Goal: Check status: Check status

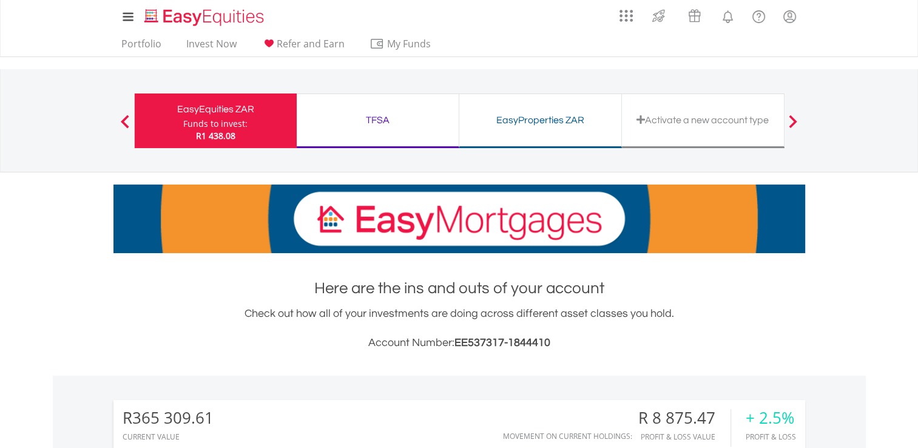
click at [368, 115] on div "TFSA" at bounding box center [377, 120] width 147 height 17
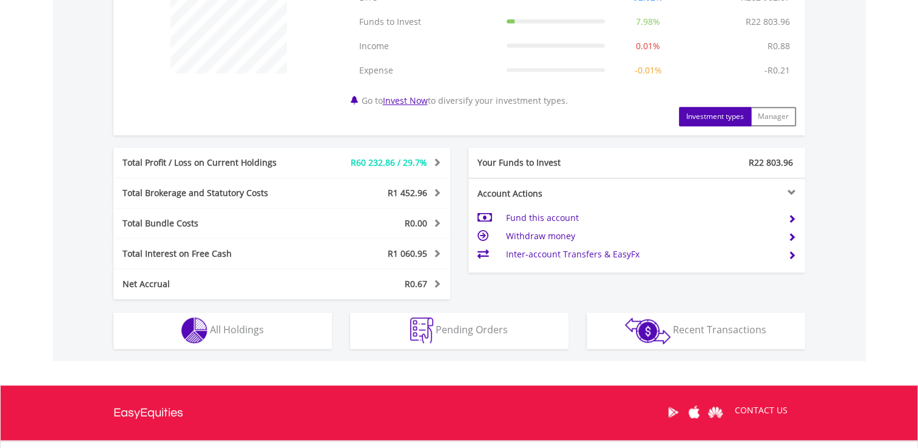
scroll to position [529, 0]
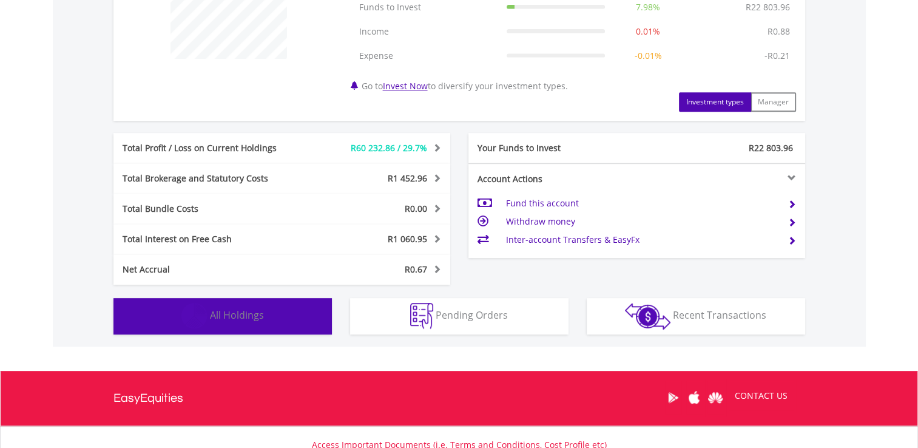
click at [247, 314] on span "All Holdings" at bounding box center [237, 314] width 54 height 13
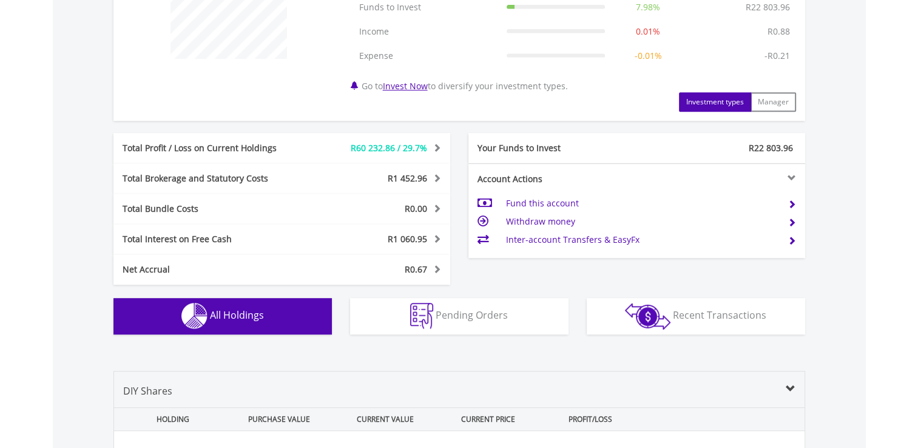
scroll to position [899, 0]
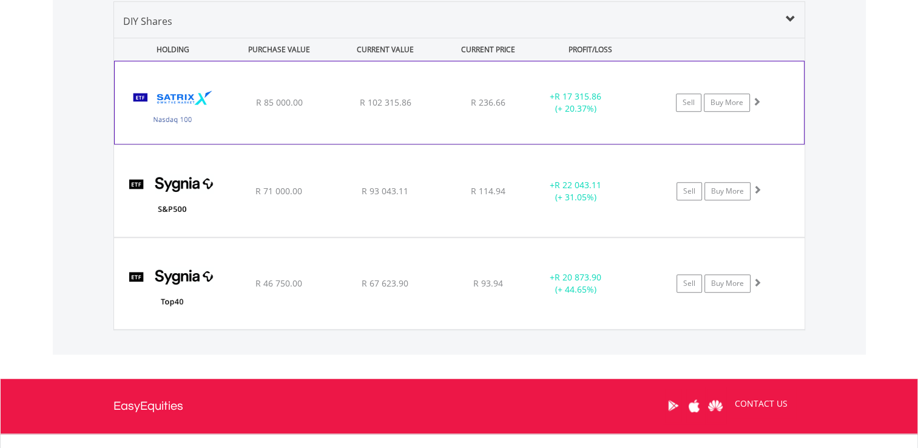
click at [387, 97] on span "R 102 315.86" at bounding box center [385, 103] width 52 height 12
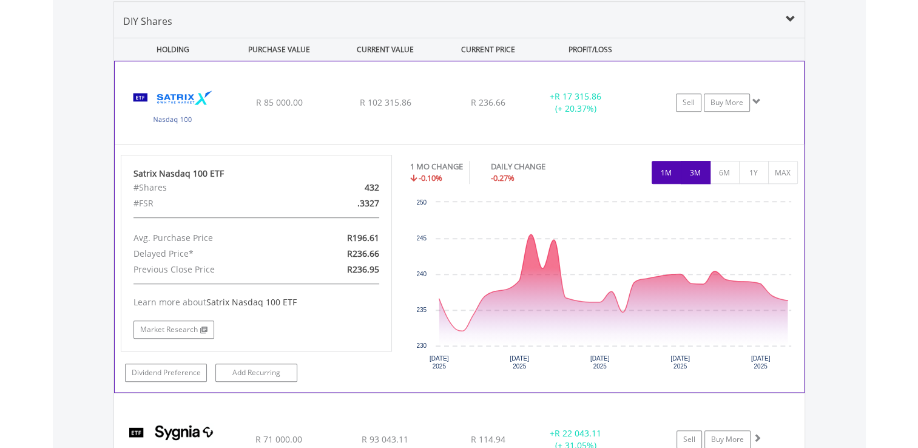
click at [691, 172] on button "3M" at bounding box center [696, 172] width 30 height 23
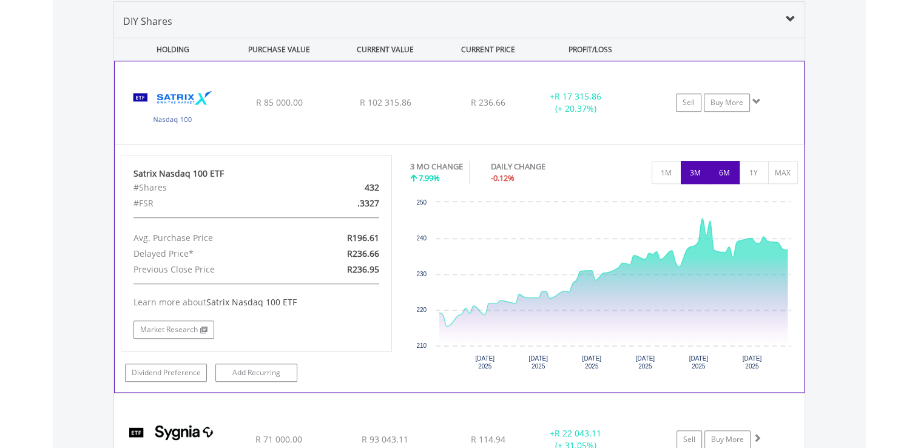
click at [722, 172] on button "6M" at bounding box center [725, 172] width 30 height 23
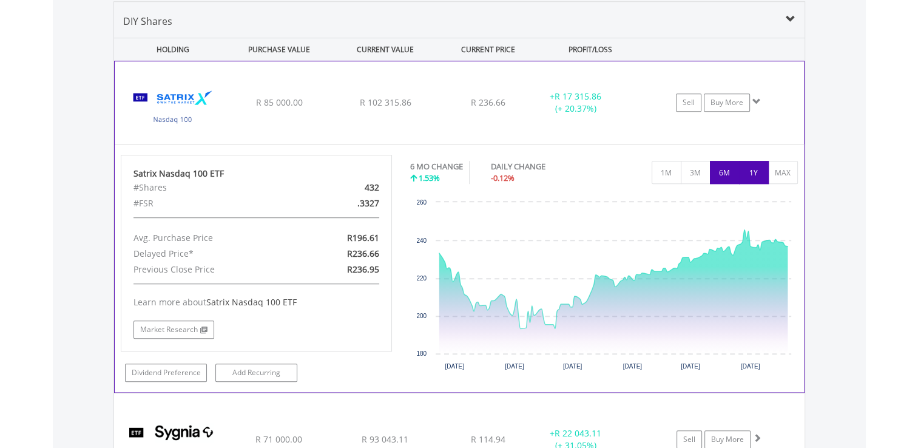
click at [750, 174] on button "1Y" at bounding box center [754, 172] width 30 height 23
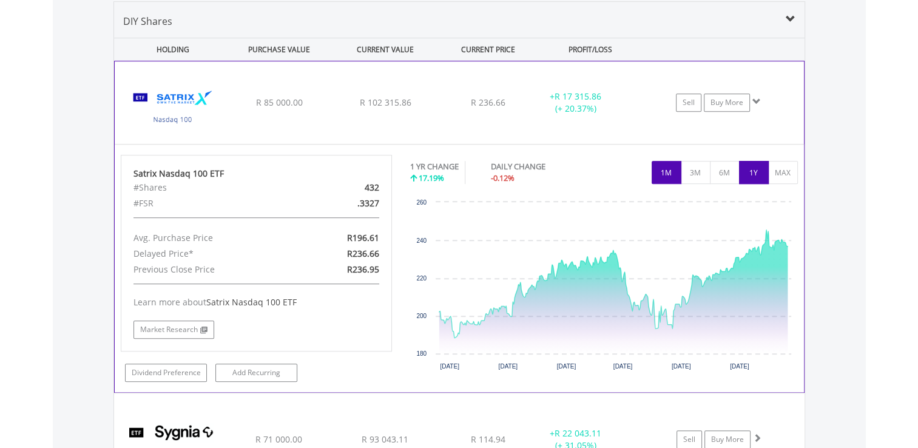
click at [668, 174] on button "1M" at bounding box center [667, 172] width 30 height 23
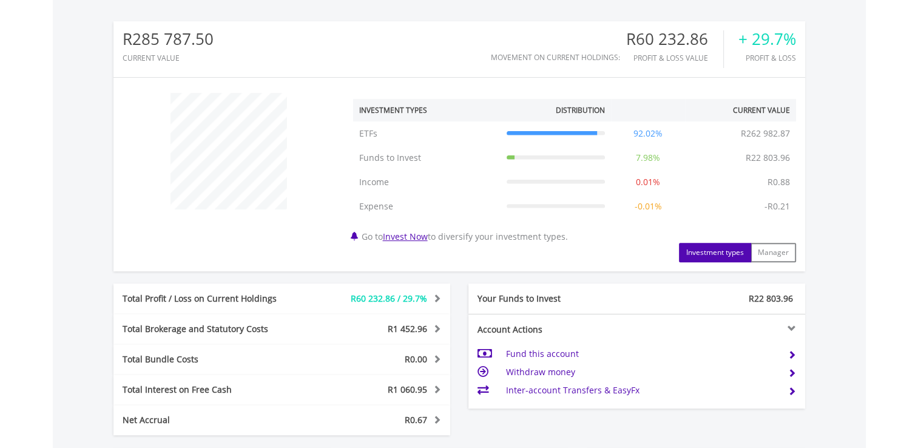
scroll to position [0, 0]
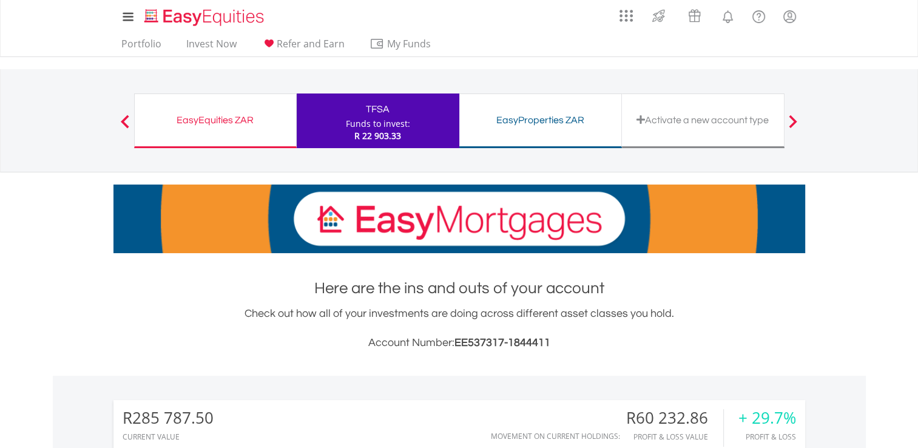
click at [529, 120] on div "EasyProperties ZAR" at bounding box center [540, 120] width 147 height 17
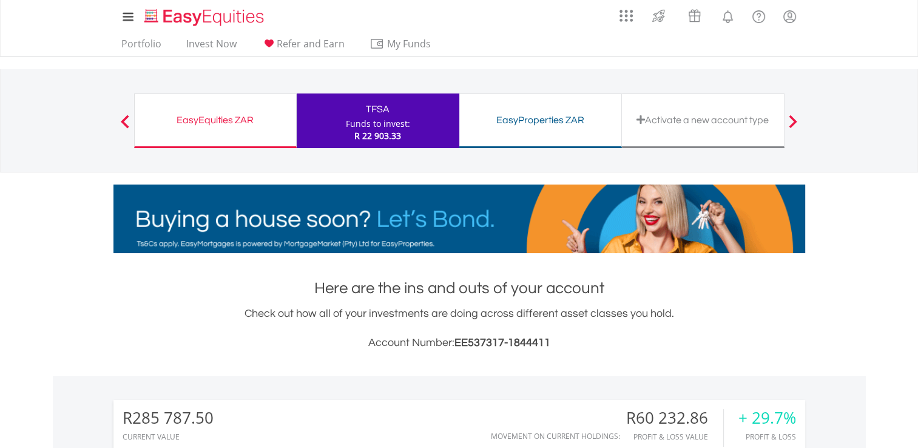
click at [549, 126] on div "EasyProperties ZAR" at bounding box center [540, 120] width 147 height 17
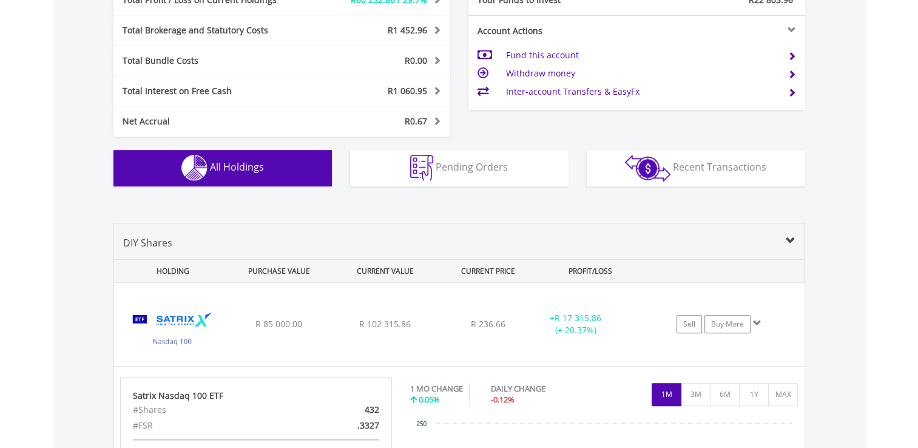
scroll to position [672, 0]
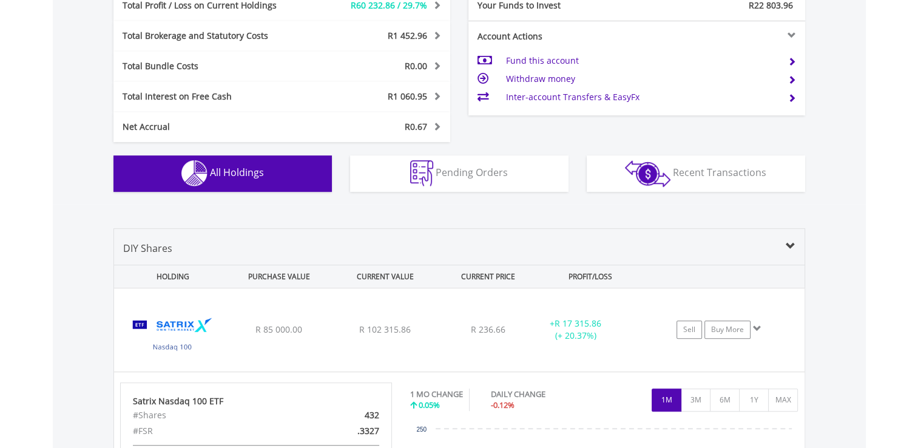
click at [786, 246] on span at bounding box center [791, 247] width 10 height 10
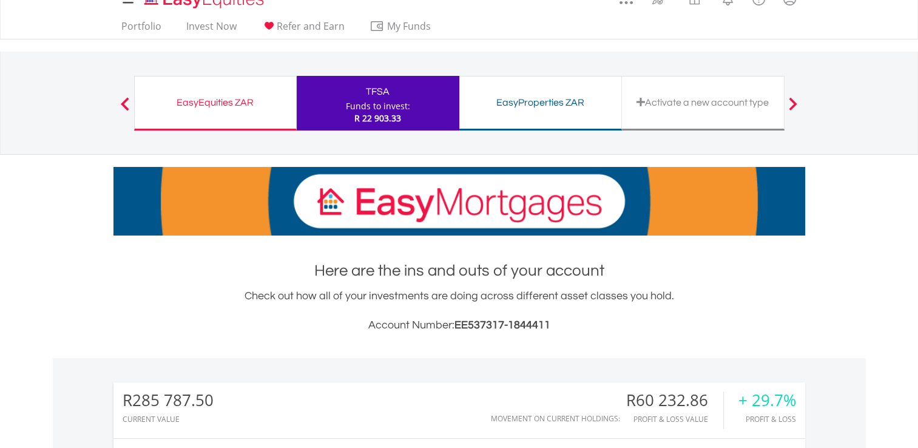
scroll to position [0, 0]
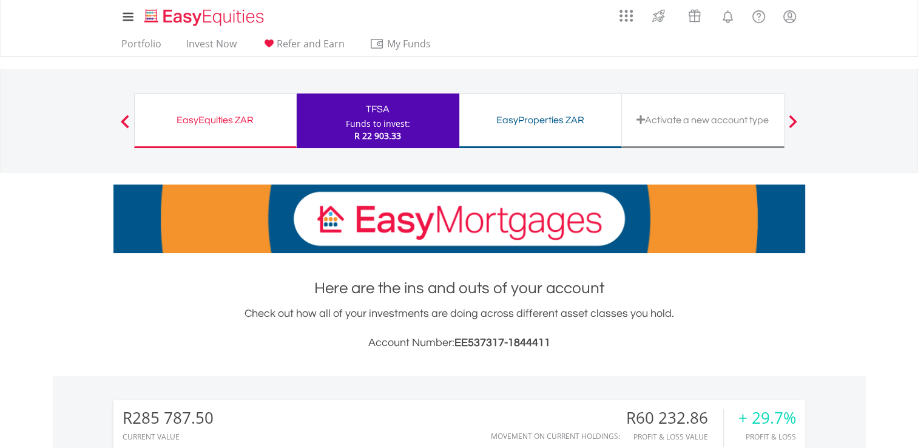
click at [898, 181] on div "My Investments Invest Now New Listings Sell My Recurring Investments Pending Or…" at bounding box center [459, 126] width 918 height 253
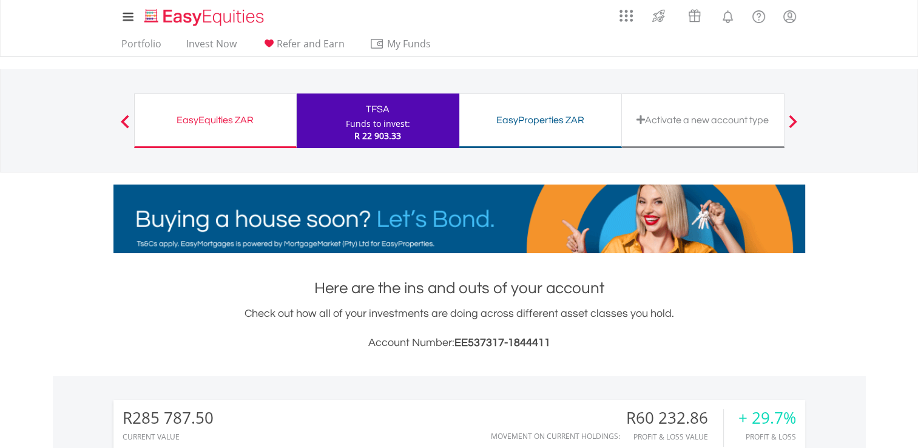
drag, startPoint x: 890, startPoint y: 0, endPoint x: 564, endPoint y: 27, distance: 326.4
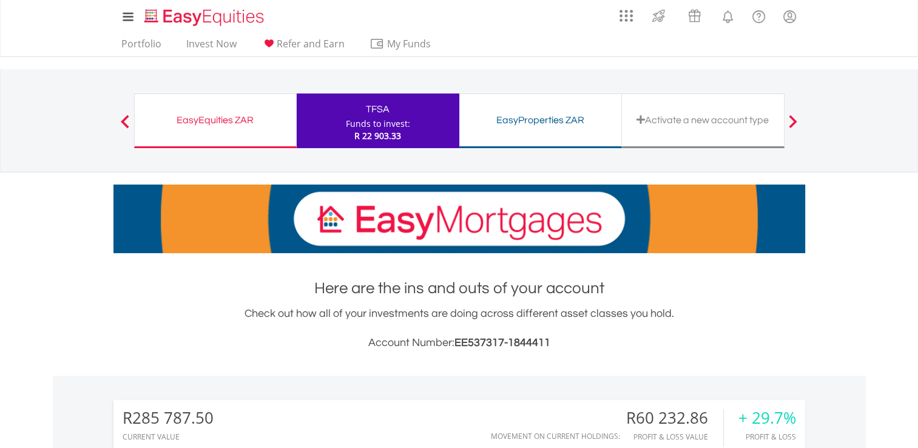
click at [564, 27] on div "My Investments Invest Now New Listings Sell My Recurring Investments Pending Or…" at bounding box center [460, 16] width 692 height 33
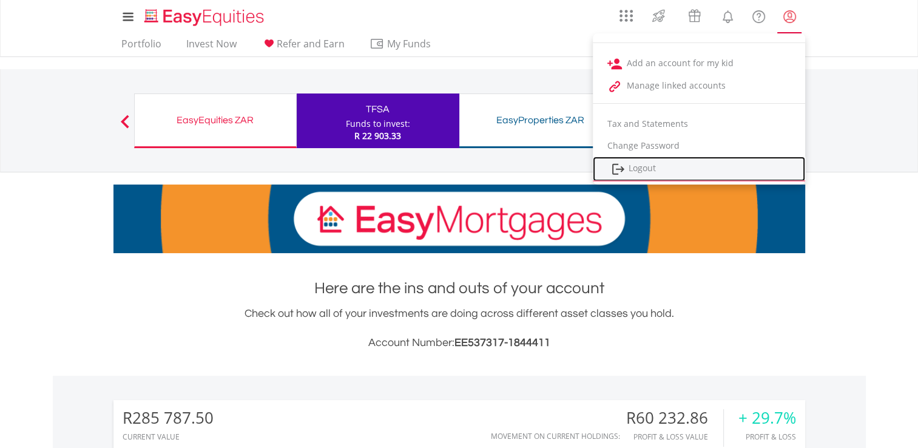
click at [643, 168] on link "Logout" at bounding box center [699, 169] width 212 height 25
